Goal: Task Accomplishment & Management: Manage account settings

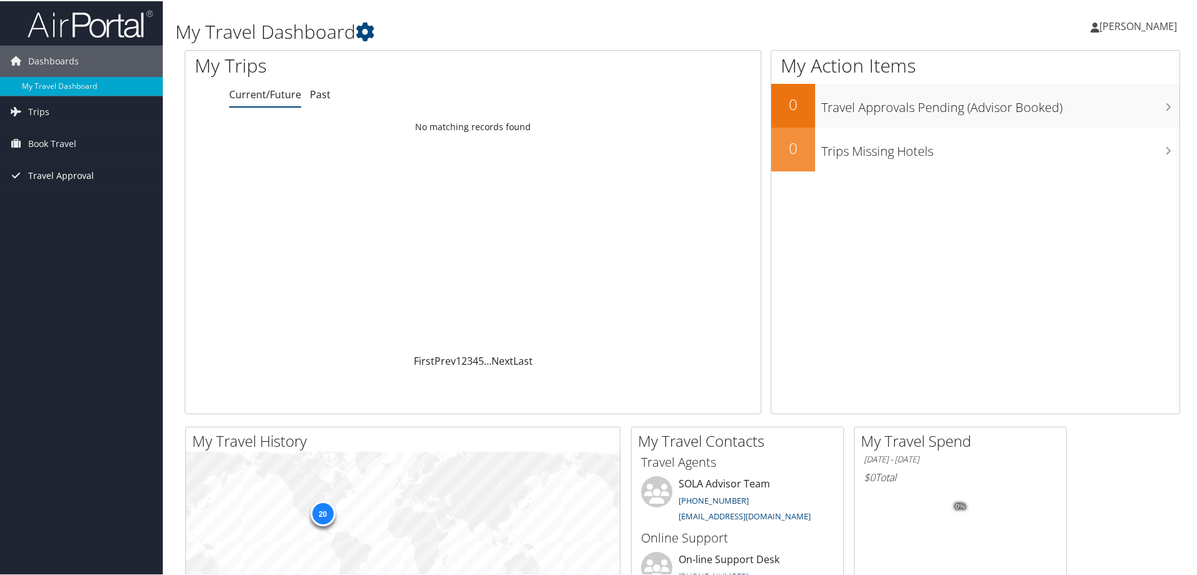
click at [70, 169] on span "Travel Approval" at bounding box center [61, 174] width 66 height 31
click at [51, 252] on link "Approvals (Beta)" at bounding box center [81, 256] width 163 height 19
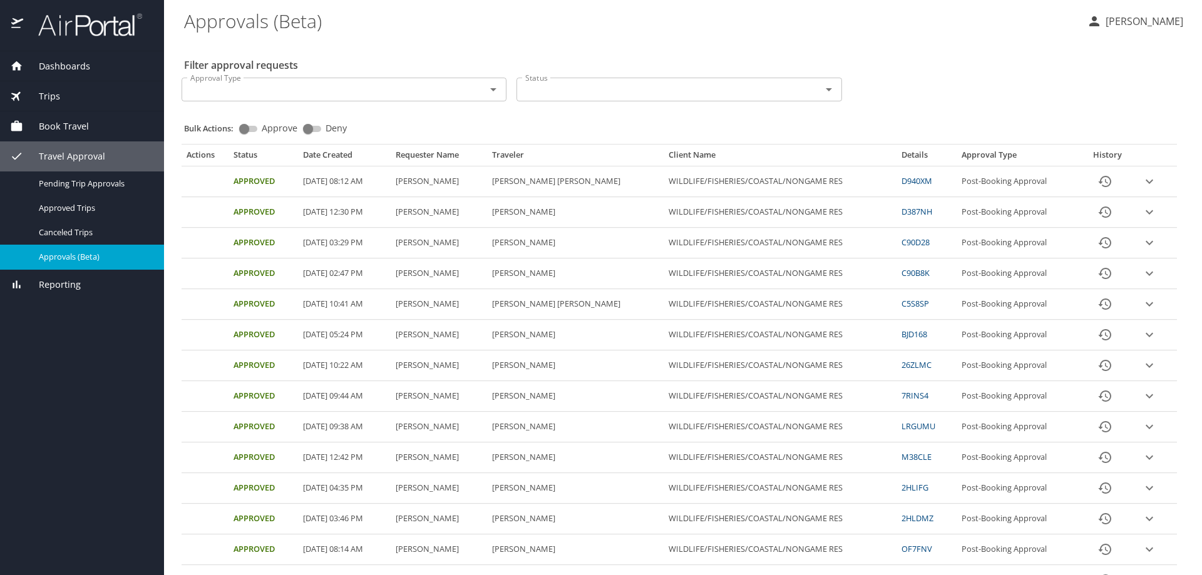
click at [1111, 18] on p "Lakeesha Miles" at bounding box center [1142, 21] width 81 height 15
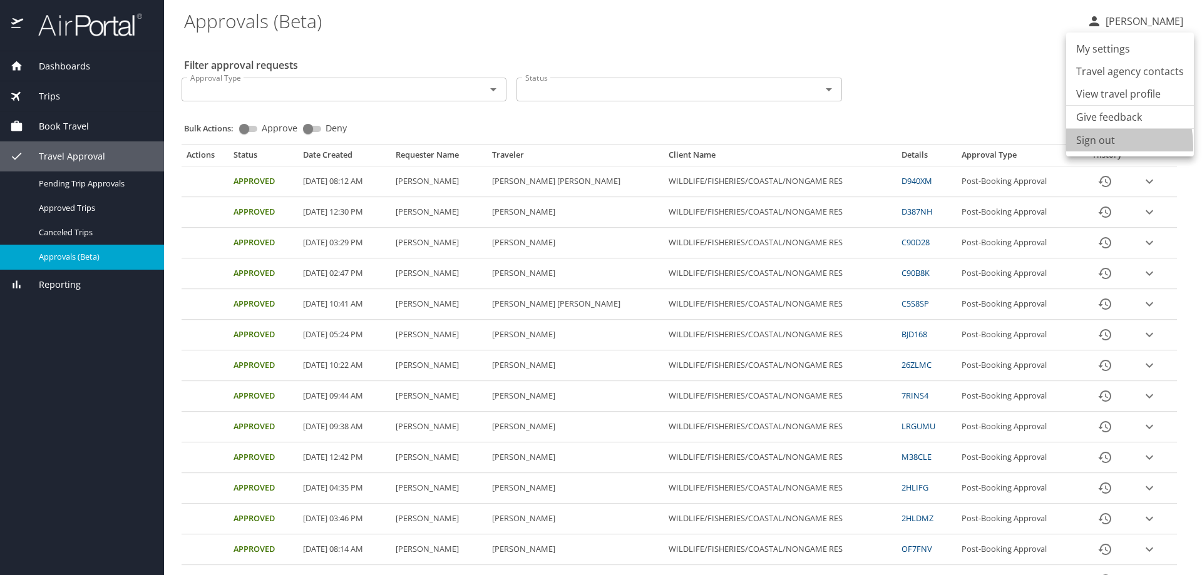
click at [1093, 146] on li "Sign out" at bounding box center [1130, 140] width 128 height 23
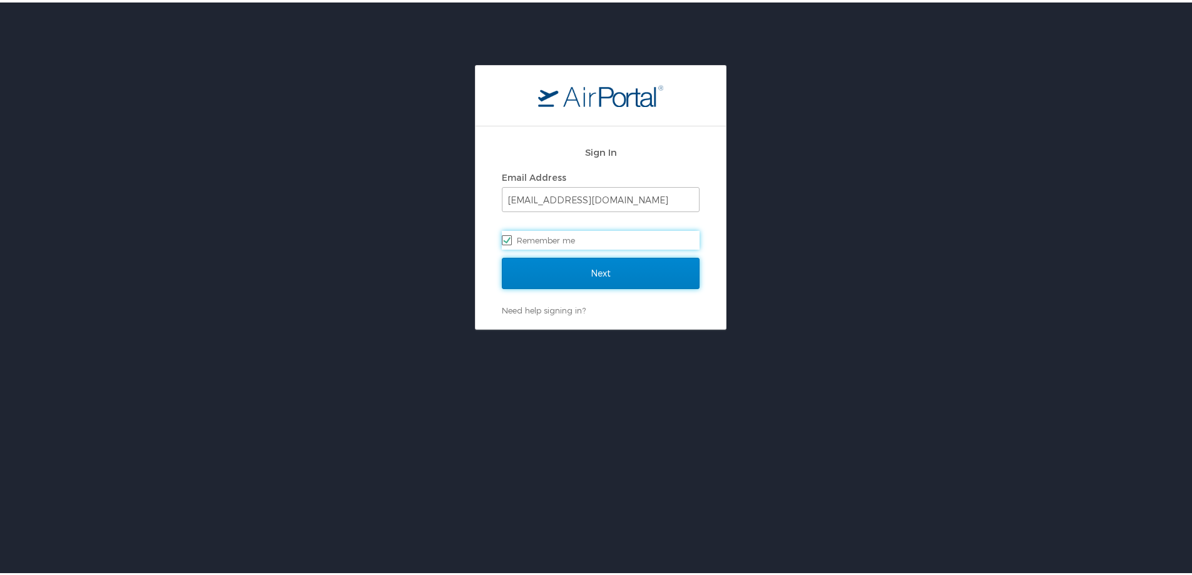
click at [593, 249] on input "Next" at bounding box center [601, 270] width 198 height 31
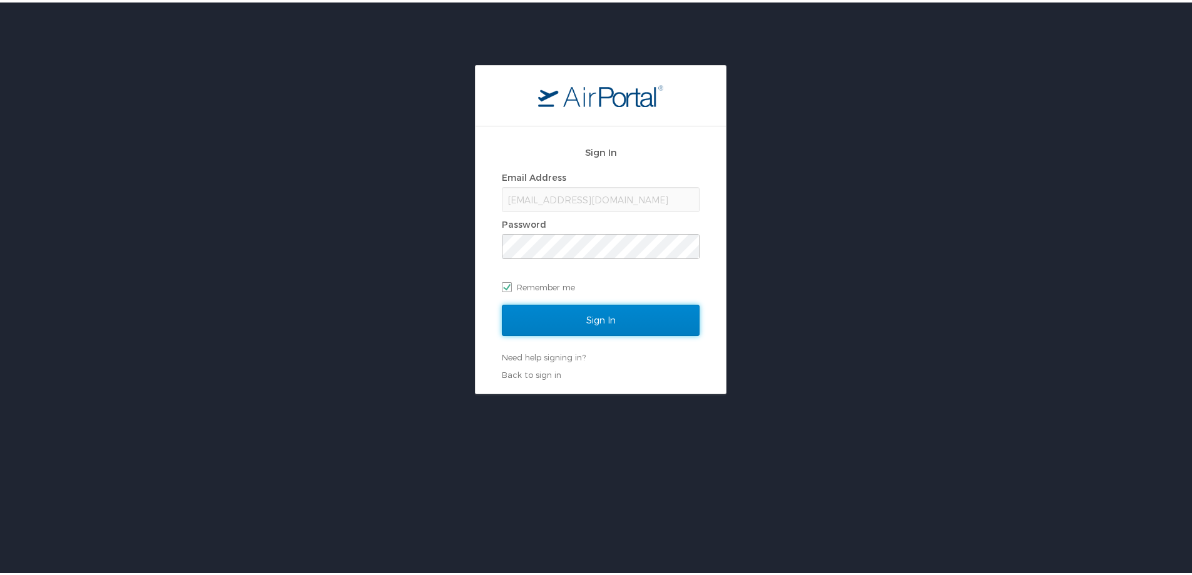
click at [595, 249] on input "Sign In" at bounding box center [601, 317] width 198 height 31
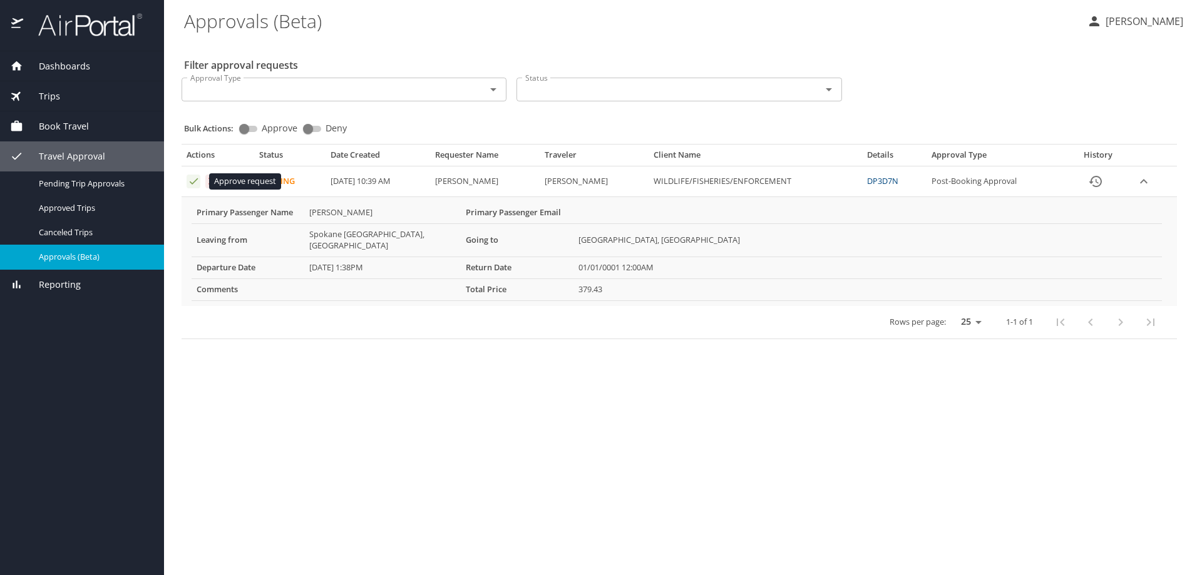
click at [195, 182] on icon "Approval table" at bounding box center [194, 181] width 12 height 12
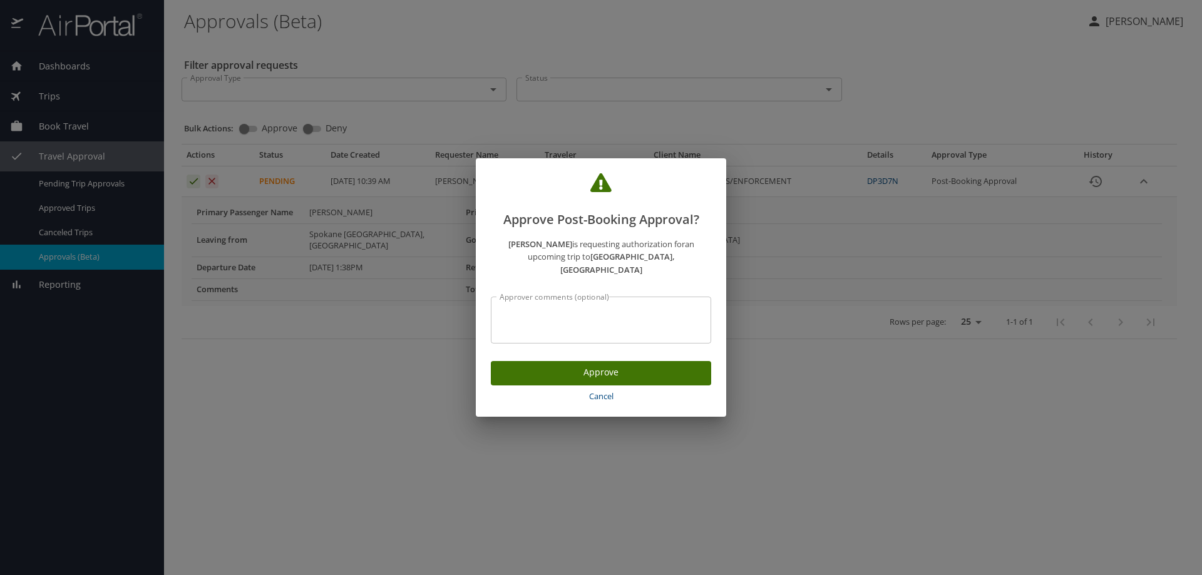
click at [627, 366] on span "Approve" at bounding box center [601, 373] width 200 height 16
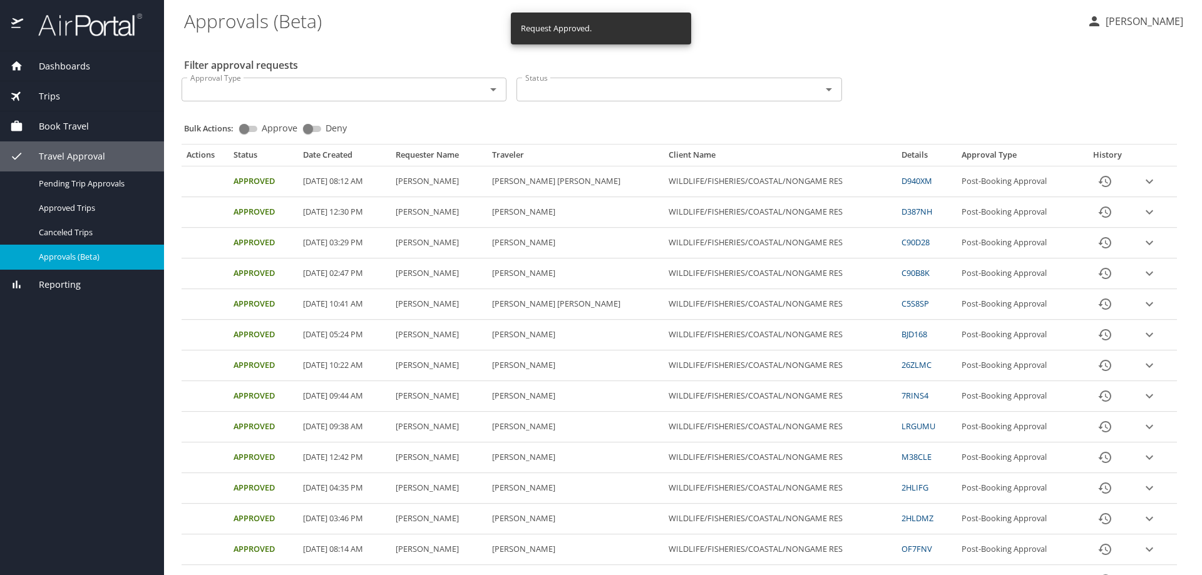
click at [1135, 23] on p "Lakeesha Miles" at bounding box center [1142, 21] width 81 height 15
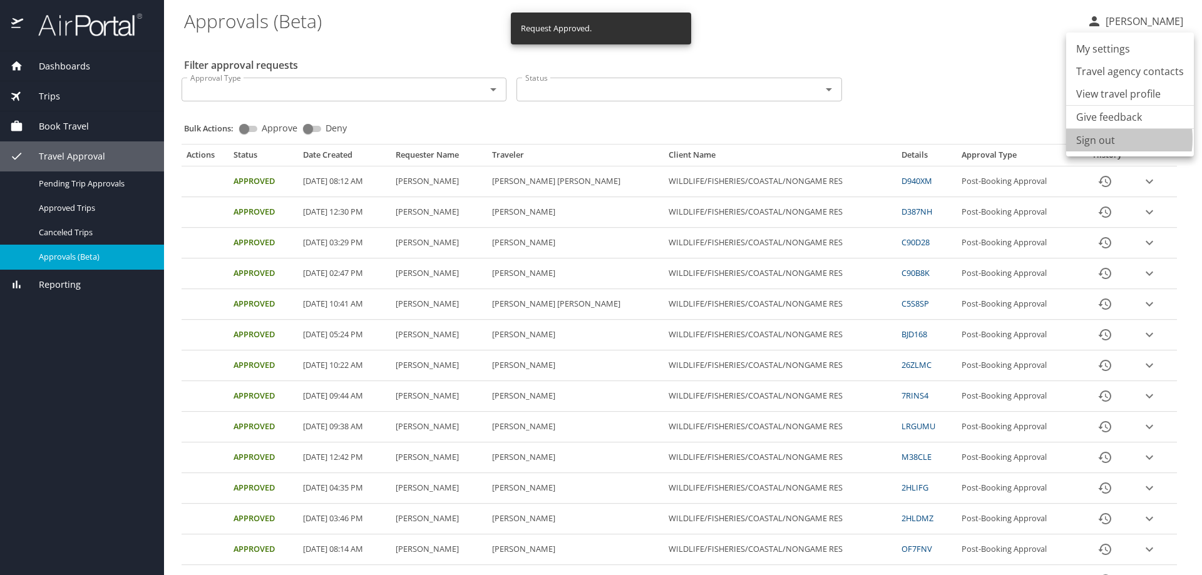
click at [1099, 139] on li "Sign out" at bounding box center [1130, 140] width 128 height 23
